Goal: Ask a question

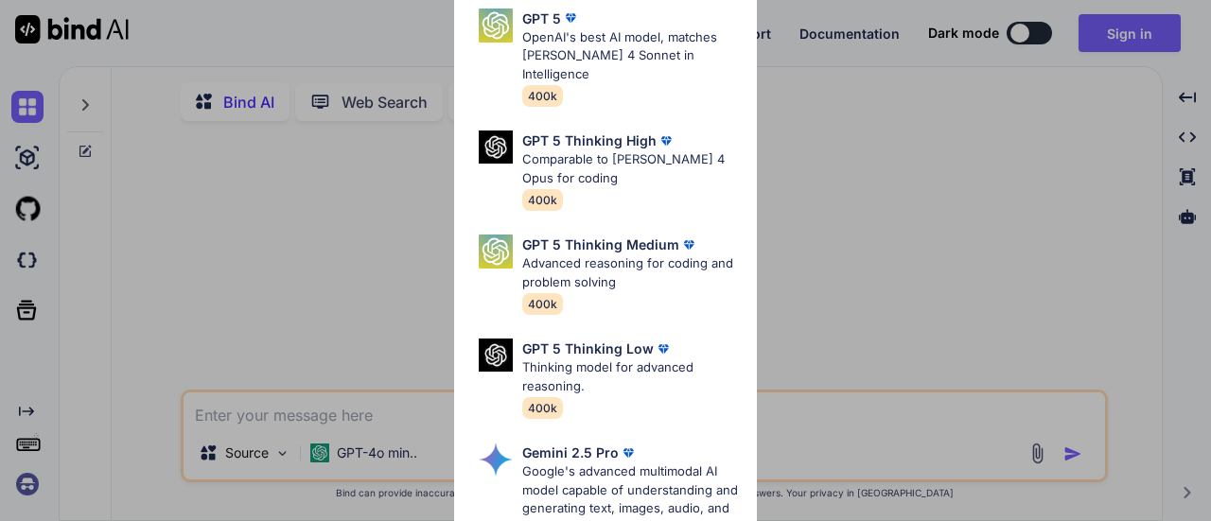
click at [393, 31] on div "Ultra Models GPT 5 OpenAI's best AI model, matches [PERSON_NAME] 4 Sonnet in In…" at bounding box center [605, 260] width 1211 height 521
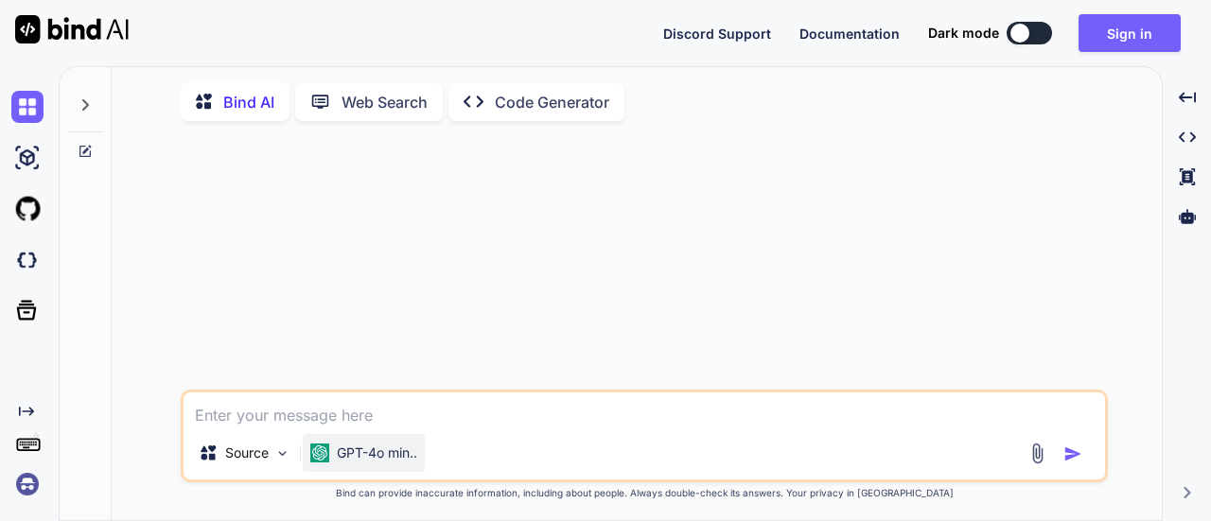
click at [403, 446] on div "GPT-4o min.." at bounding box center [364, 453] width 122 height 38
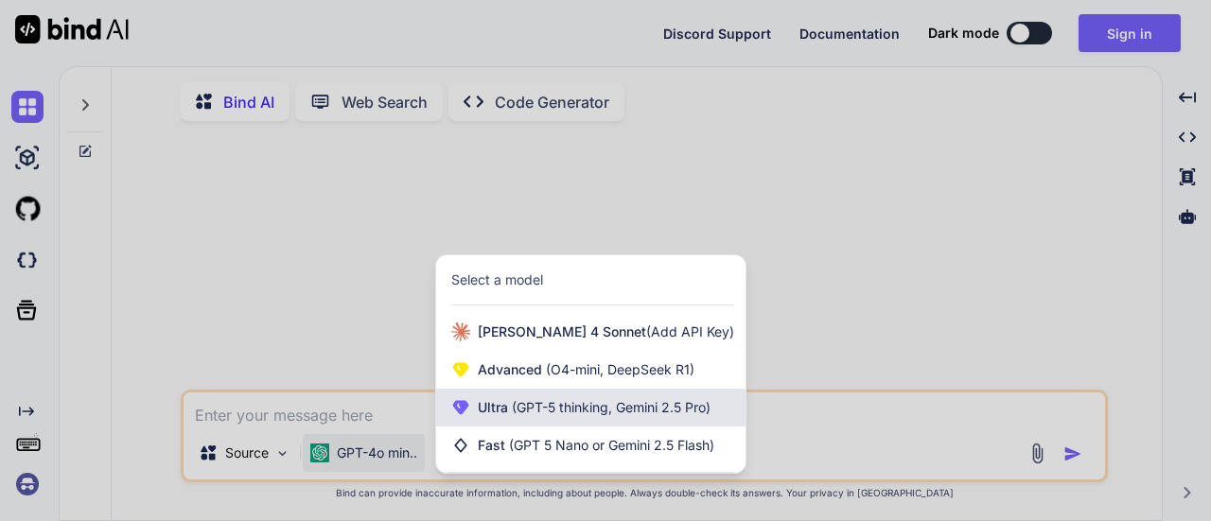
click at [596, 406] on span "(GPT-5 thinking, Gemini 2.5 Pro)" at bounding box center [609, 407] width 202 height 16
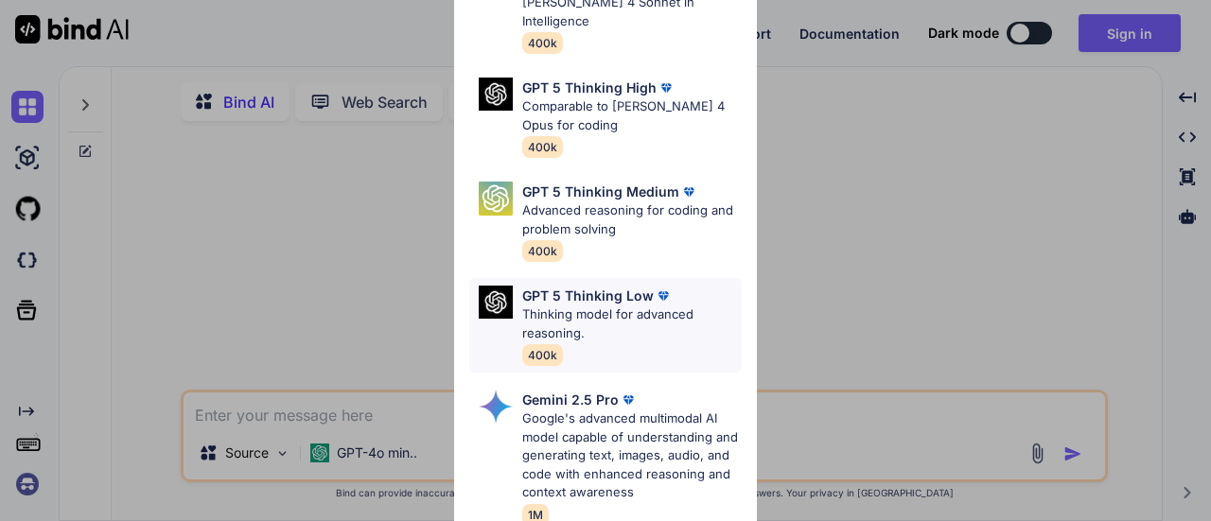
scroll to position [95, 0]
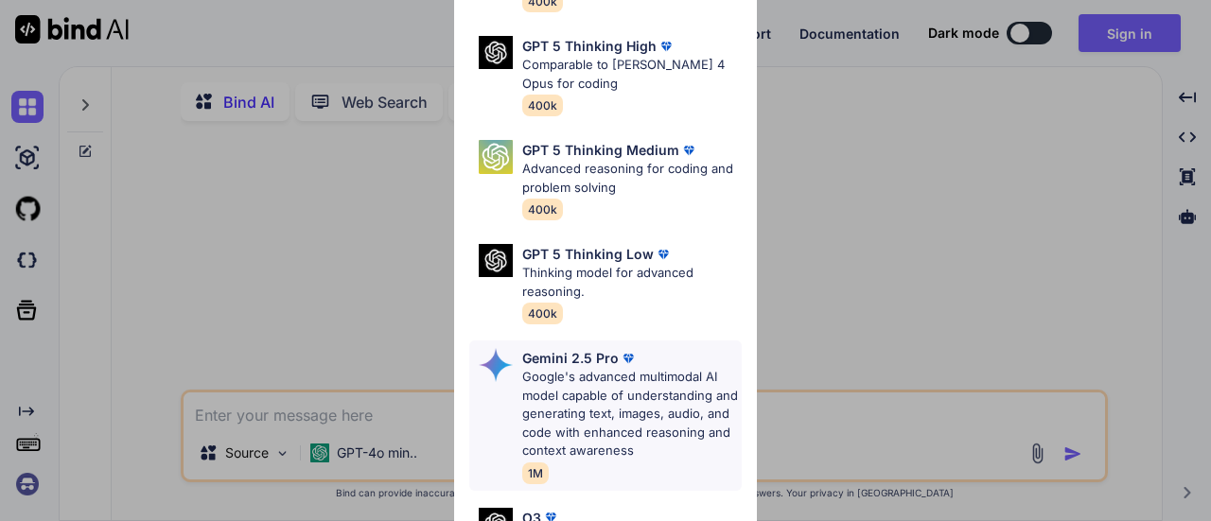
click at [668, 368] on p "Google's advanced multimodal AI model capable of understanding and generating t…" at bounding box center [631, 414] width 219 height 93
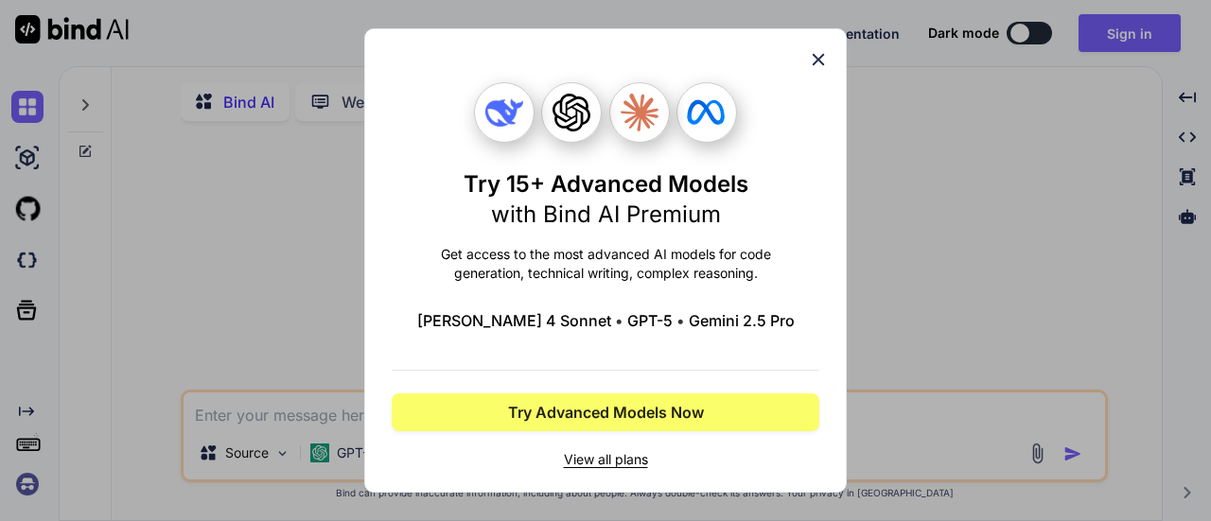
click at [823, 57] on icon at bounding box center [818, 59] width 21 height 21
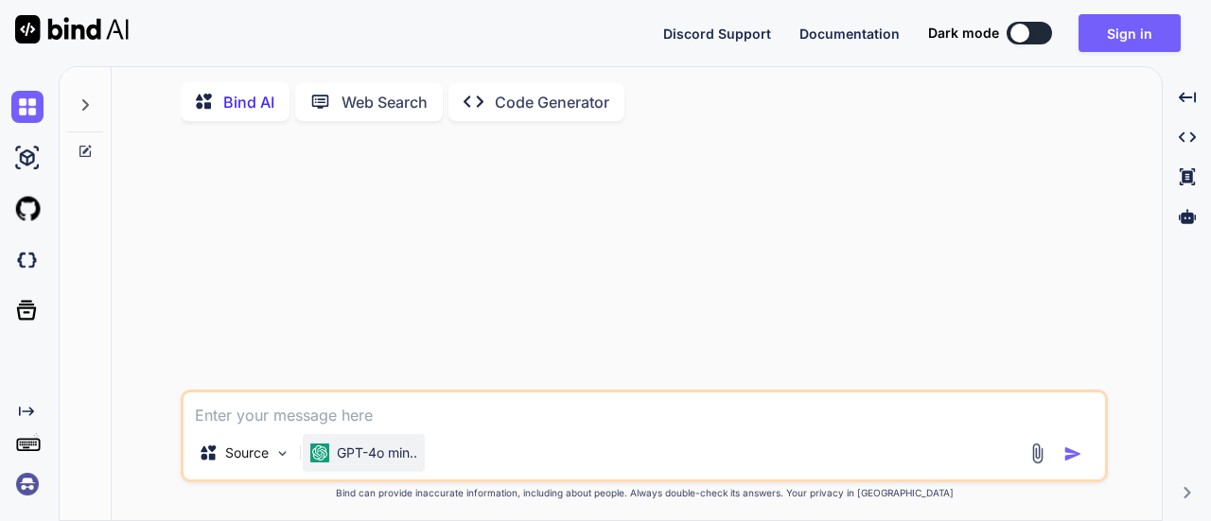
click at [383, 451] on p "GPT-4o min.." at bounding box center [377, 453] width 80 height 19
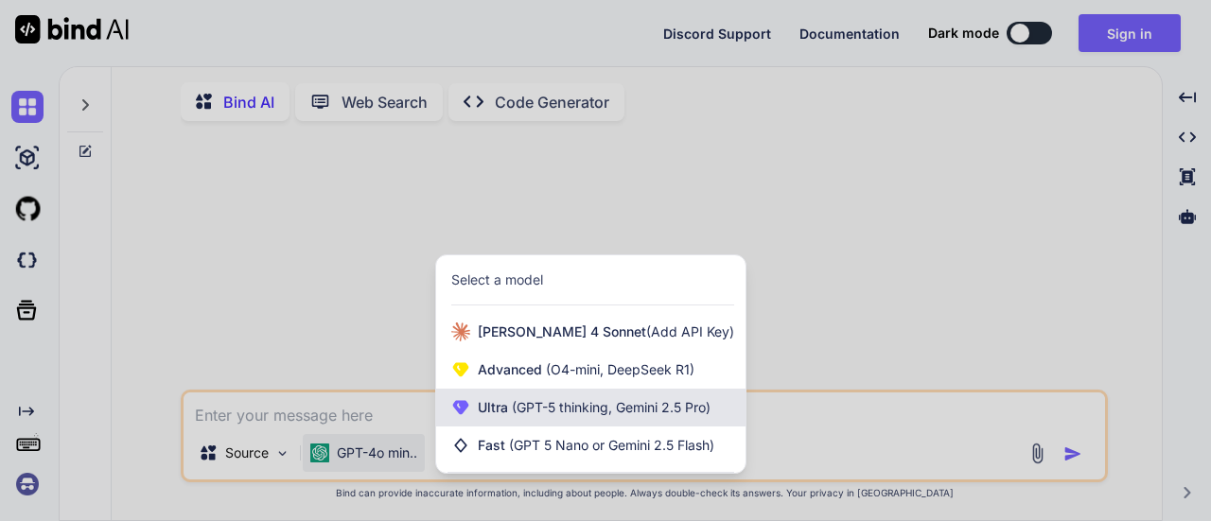
click at [531, 415] on span "(GPT-5 thinking, Gemini 2.5 Pro)" at bounding box center [609, 407] width 202 height 16
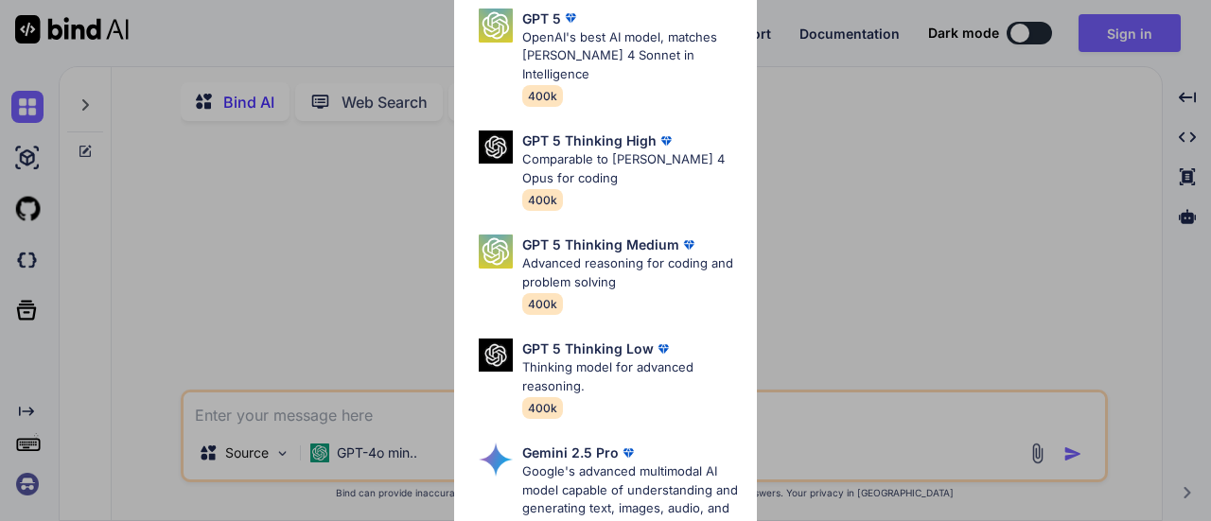
click at [342, 420] on div "Ultra Models GPT 5 OpenAI's best AI model, matches [PERSON_NAME] 4 Sonnet in In…" at bounding box center [605, 260] width 1211 height 521
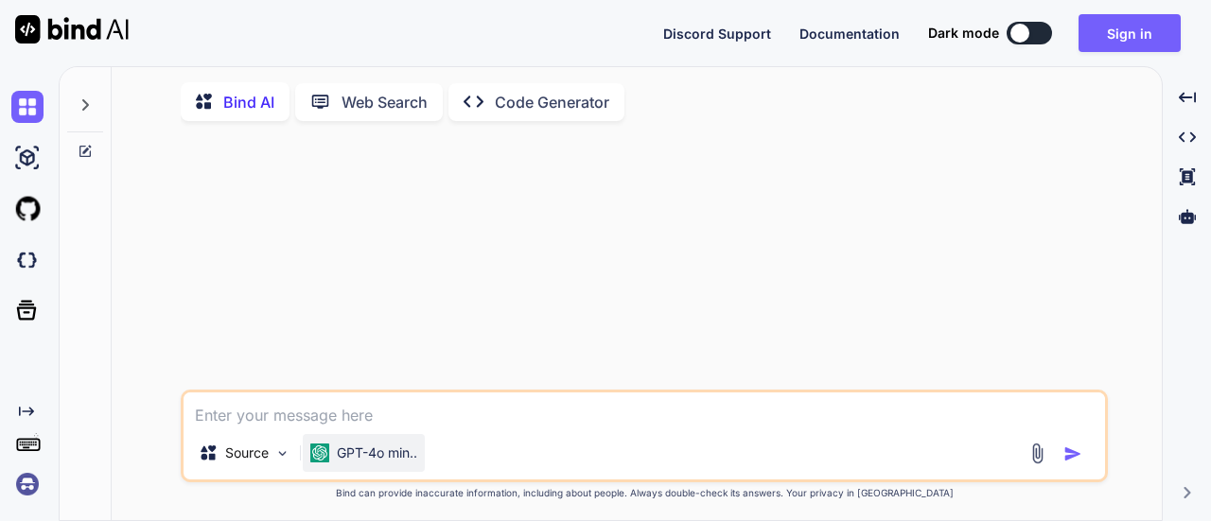
click at [408, 450] on p "GPT-4o min.." at bounding box center [377, 453] width 80 height 19
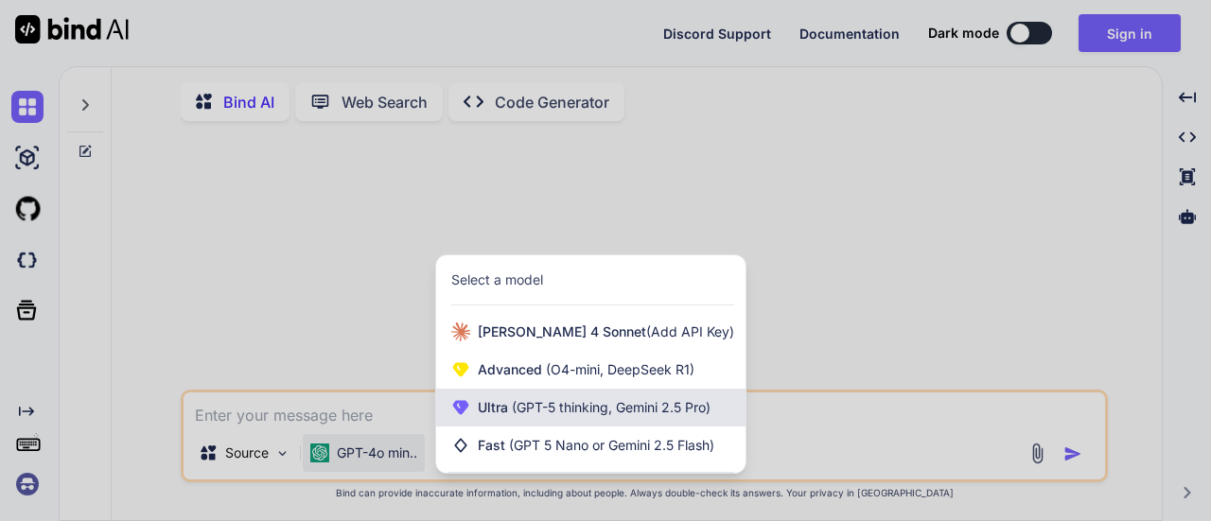
click at [593, 408] on span "(GPT-5 thinking, Gemini 2.5 Pro)" at bounding box center [609, 407] width 202 height 16
type textarea "x"
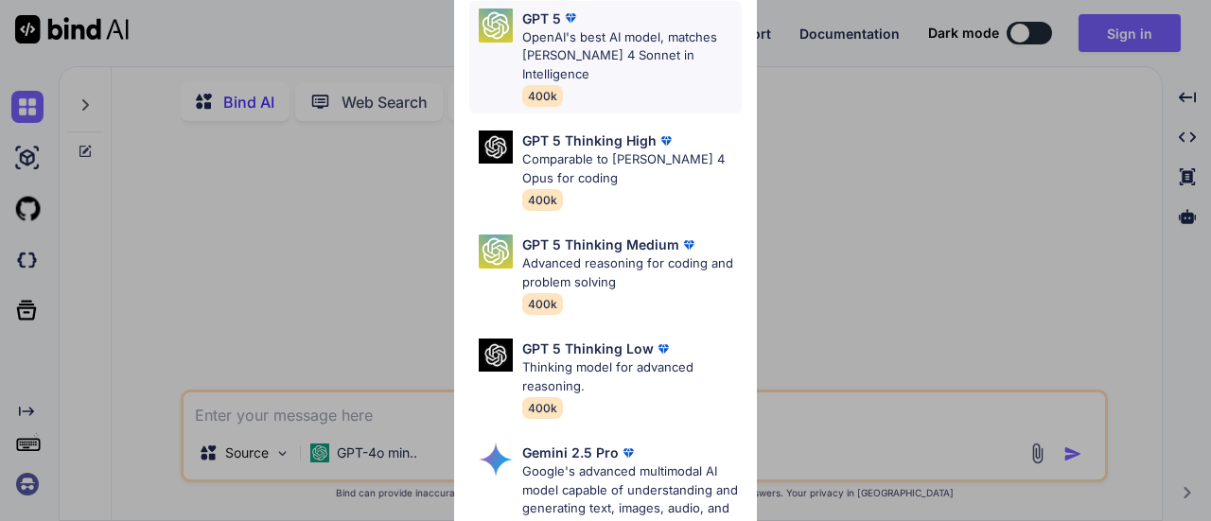
click at [586, 48] on p "OpenAI's best AI model, matches [PERSON_NAME] 4 Sonnet in Intelligence" at bounding box center [631, 56] width 219 height 56
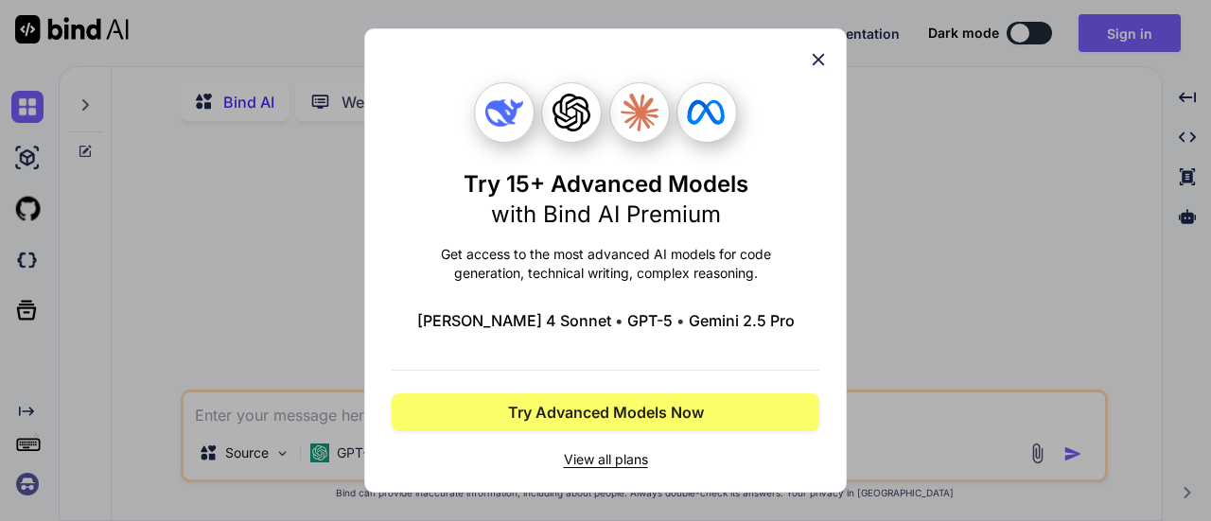
click at [603, 466] on span "View all plans" at bounding box center [606, 459] width 428 height 19
click at [812, 54] on icon at bounding box center [818, 59] width 21 height 21
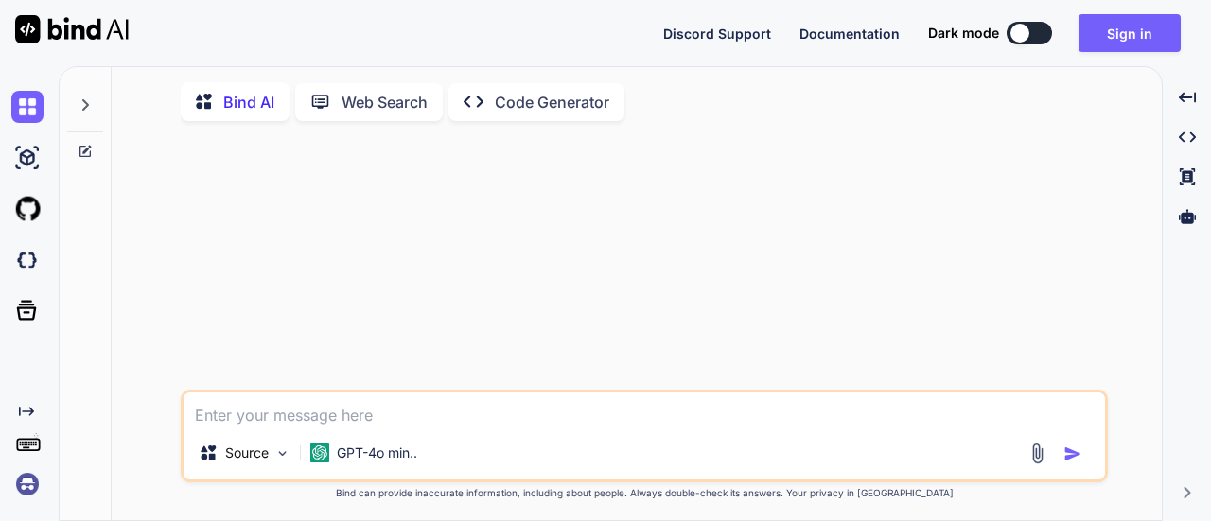
click at [373, 408] on textarea at bounding box center [644, 410] width 921 height 34
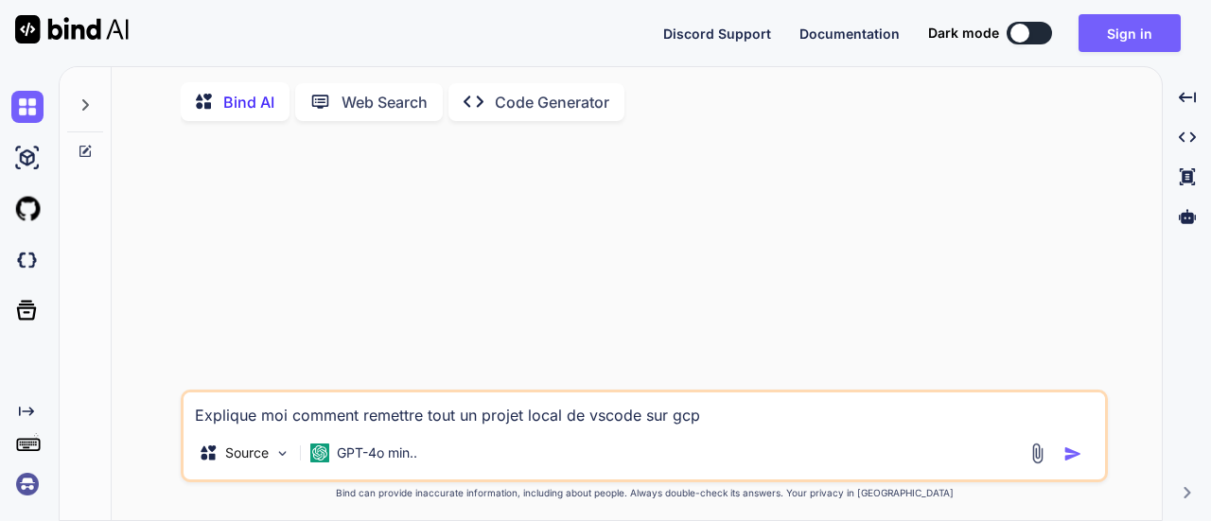
type textarea "Explique moi comment remettre tout un projet local de vscode sur gcp"
click at [1073, 453] on img "button" at bounding box center [1072, 454] width 19 height 19
